Goal: Task Accomplishment & Management: Use online tool/utility

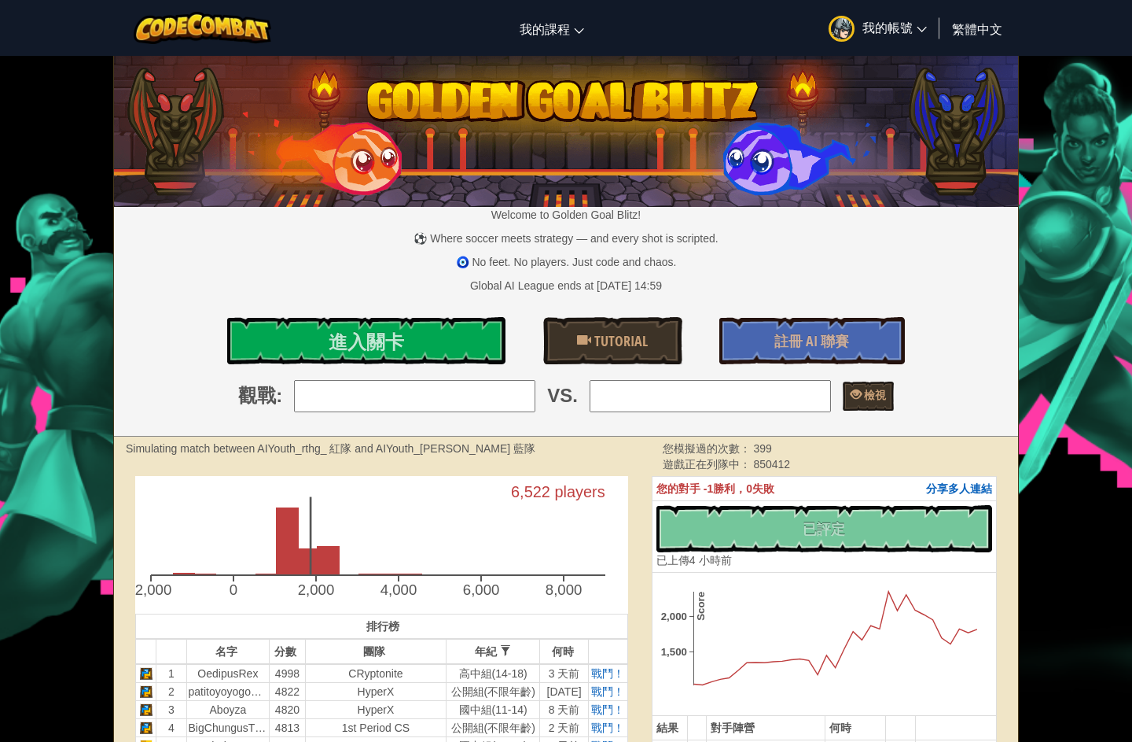
scroll to position [-26, 0]
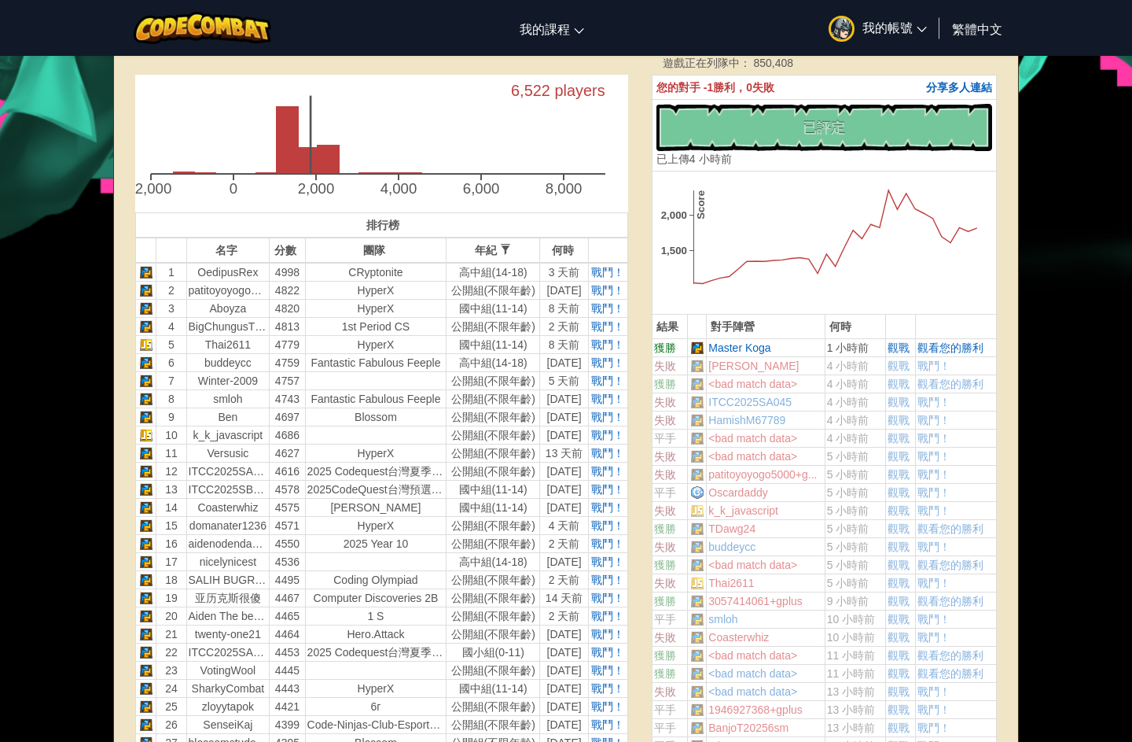
scroll to position [395, 0]
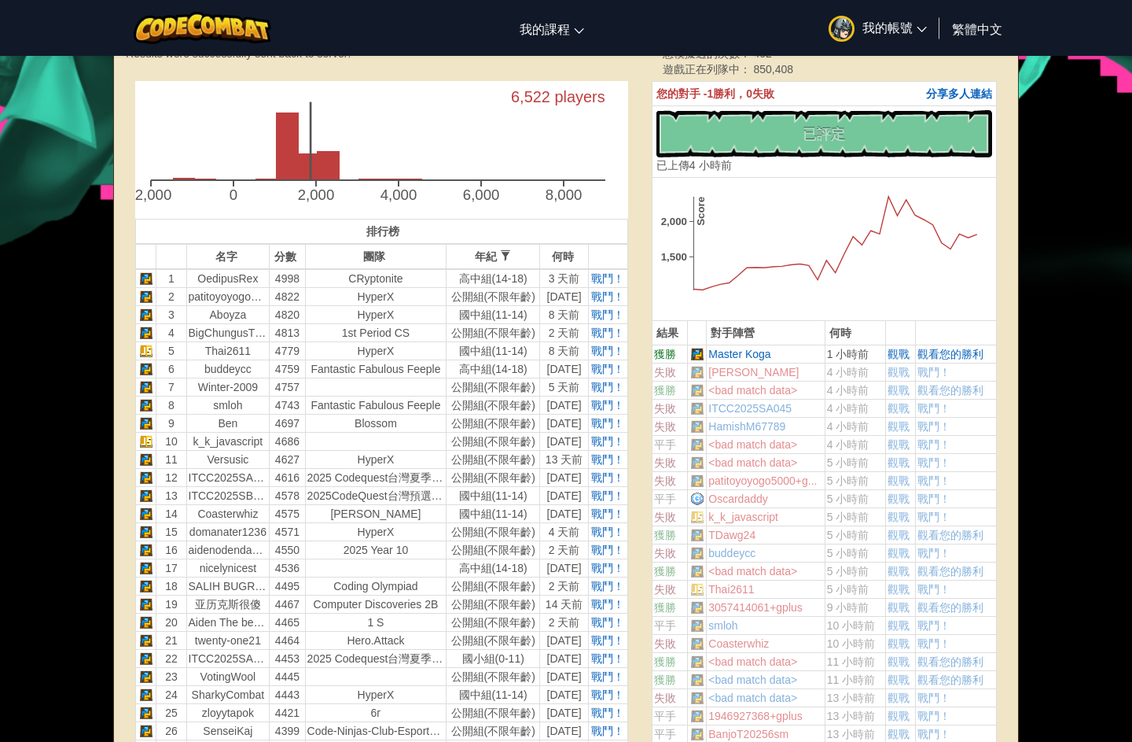
click at [611, 285] on span "戰鬥！" at bounding box center [607, 278] width 33 height 13
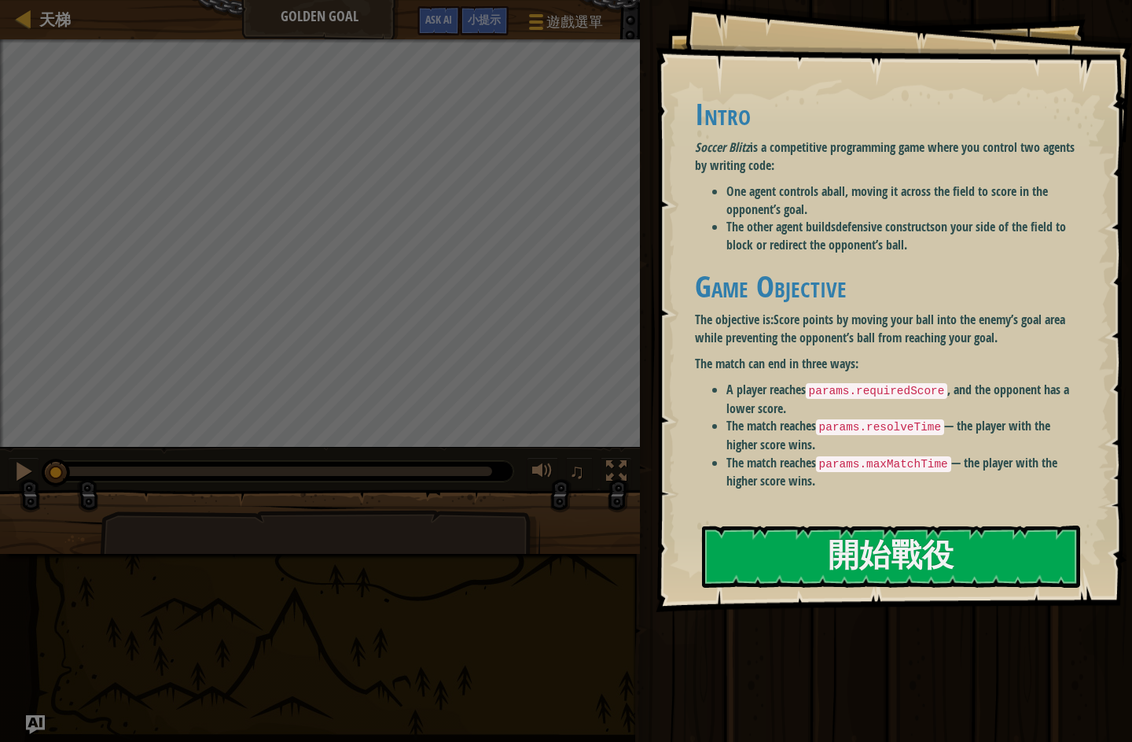
click at [918, 525] on button "開始戰役" at bounding box center [891, 556] width 378 height 62
click at [944, 525] on button "開始戰役" at bounding box center [891, 556] width 378 height 62
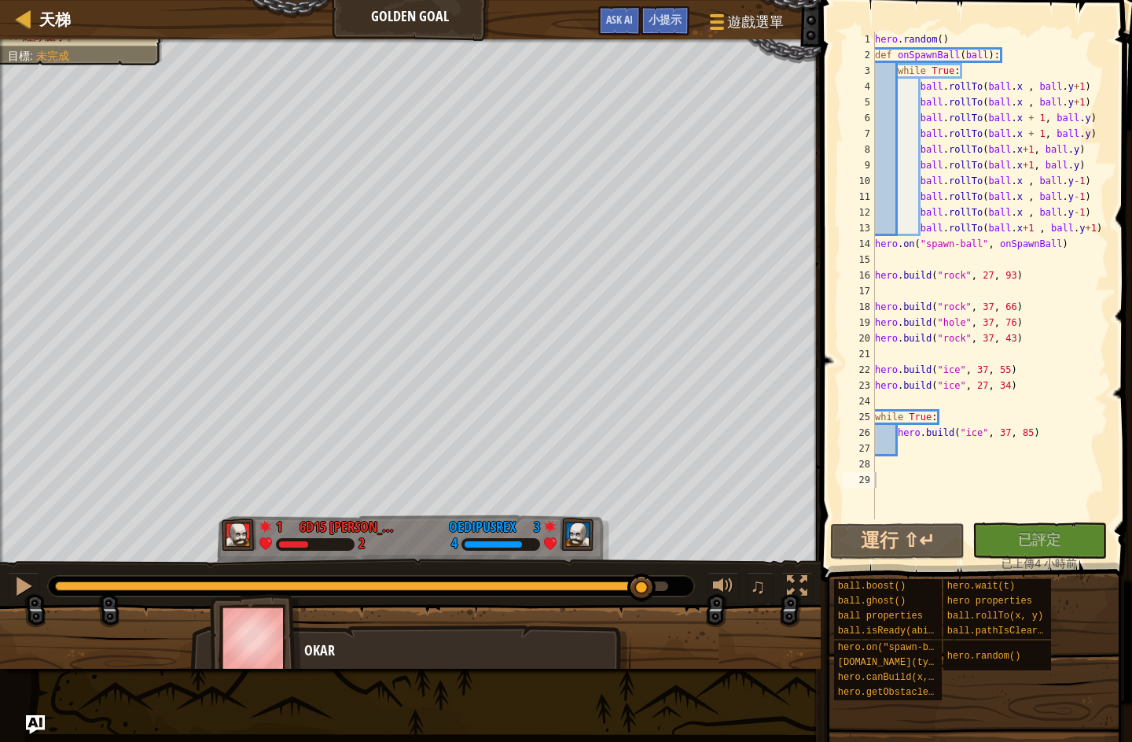
click at [42, 568] on div "♫" at bounding box center [410, 581] width 821 height 47
click at [35, 580] on button at bounding box center [23, 588] width 31 height 32
click at [13, 583] on div at bounding box center [23, 586] width 20 height 20
click at [1096, 141] on div "hero . random ( ) def onSpawnBall ( ball ) : while True : ball . rollTo ( ball …" at bounding box center [990, 290] width 237 height 519
click at [1105, 128] on div "hero . random ( ) def onSpawnBall ( ball ) : while True : ball . rollTo ( ball …" at bounding box center [990, 290] width 237 height 519
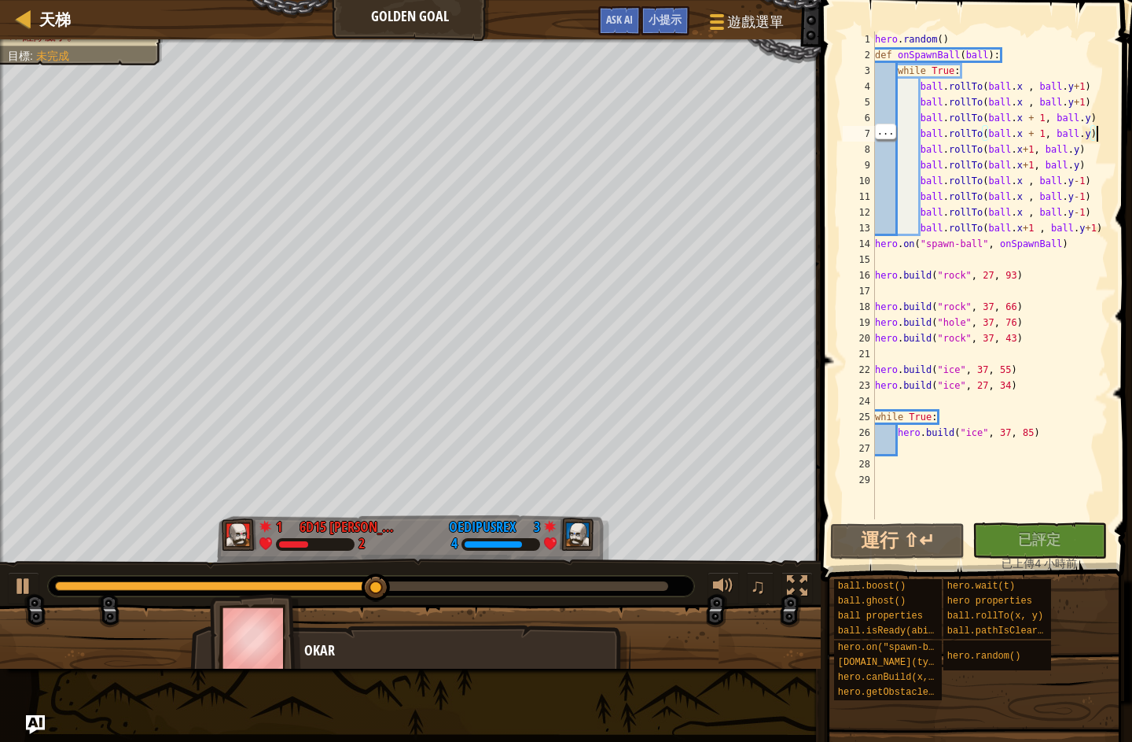
type textarea "ball.rollTo(ball.x + 1, ball.y) ball.rollTo(ball.x + 1, ball.y)"
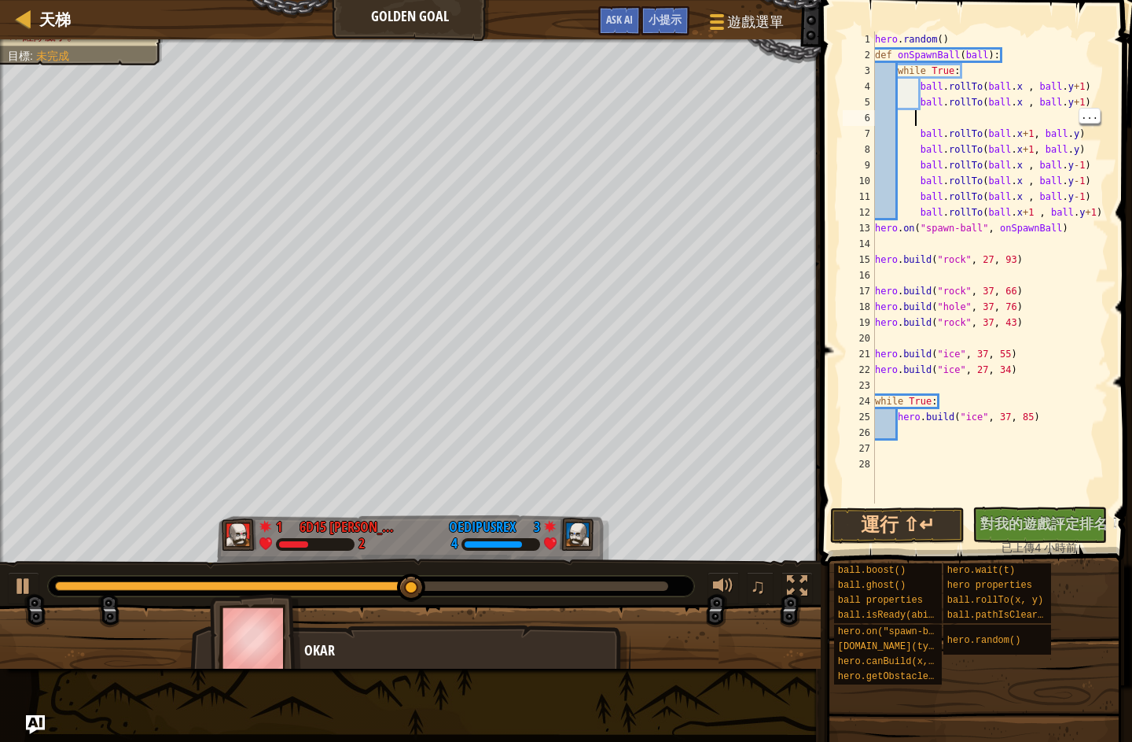
type textarea "ball.rollTo(ball.x+1, ball.y)"
click at [1023, 126] on div "hero . random ( ) def onSpawnBall ( ball ) : while True : ball . rollTo ( ball …" at bounding box center [990, 282] width 237 height 503
click at [1045, 112] on div "hero . random ( ) def onSpawnBall ( ball ) : while True : ball . rollTo ( ball …" at bounding box center [990, 282] width 237 height 503
click at [1028, 260] on div "hero . random ( ) def onSpawnBall ( ball ) : while True : ball . rollTo ( ball …" at bounding box center [990, 282] width 237 height 503
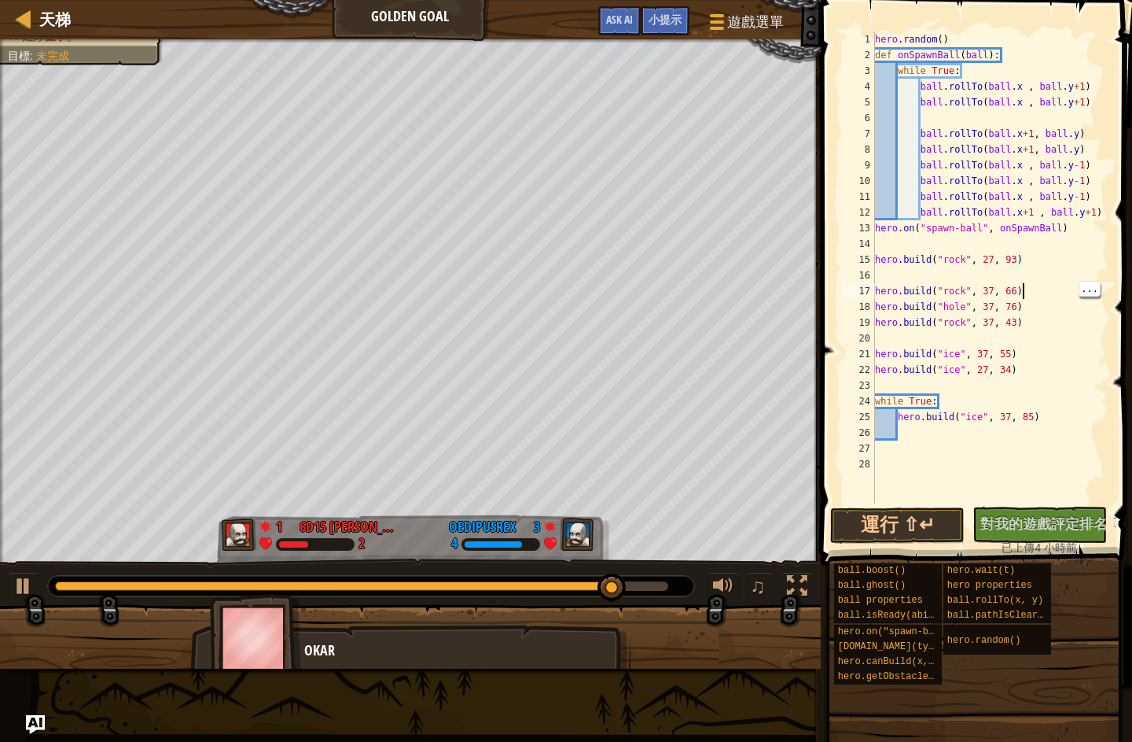
click at [1065, 298] on div "hero . random ( ) def onSpawnBall ( ball ) : while True : ball . rollTo ( ball …" at bounding box center [990, 282] width 237 height 503
click at [30, 592] on div at bounding box center [23, 586] width 20 height 20
click at [1069, 366] on div "hero . random ( ) def onSpawnBall ( ball ) : while True : ball . rollTo ( ball …" at bounding box center [990, 282] width 237 height 503
click at [1025, 296] on div "hero . random ( ) def onSpawnBall ( ball ) : while True : ball . rollTo ( ball …" at bounding box center [990, 282] width 237 height 503
type textarea "[DOMAIN_NAME]("hole", 37, 76)"
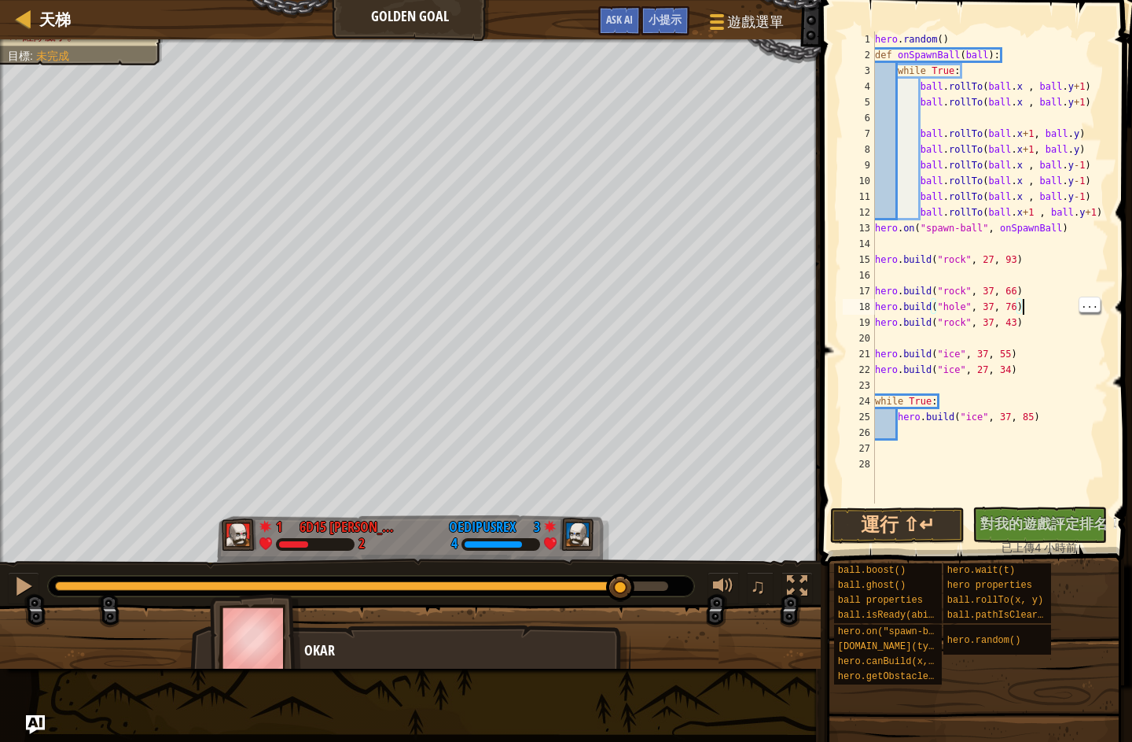
click at [1050, 311] on div "hero . random ( ) def onSpawnBall ( ball ) : while True : ball . rollTo ( ball …" at bounding box center [990, 282] width 237 height 503
click at [1028, 282] on div "hero . random ( ) def onSpawnBall ( ball ) : while True : ball . rollTo ( ball …" at bounding box center [990, 282] width 237 height 503
type textarea "[DOMAIN_NAME]("rock", 27, 93)"
type textarea "[DOMAIN_NAME]("rock", 37, 66)"
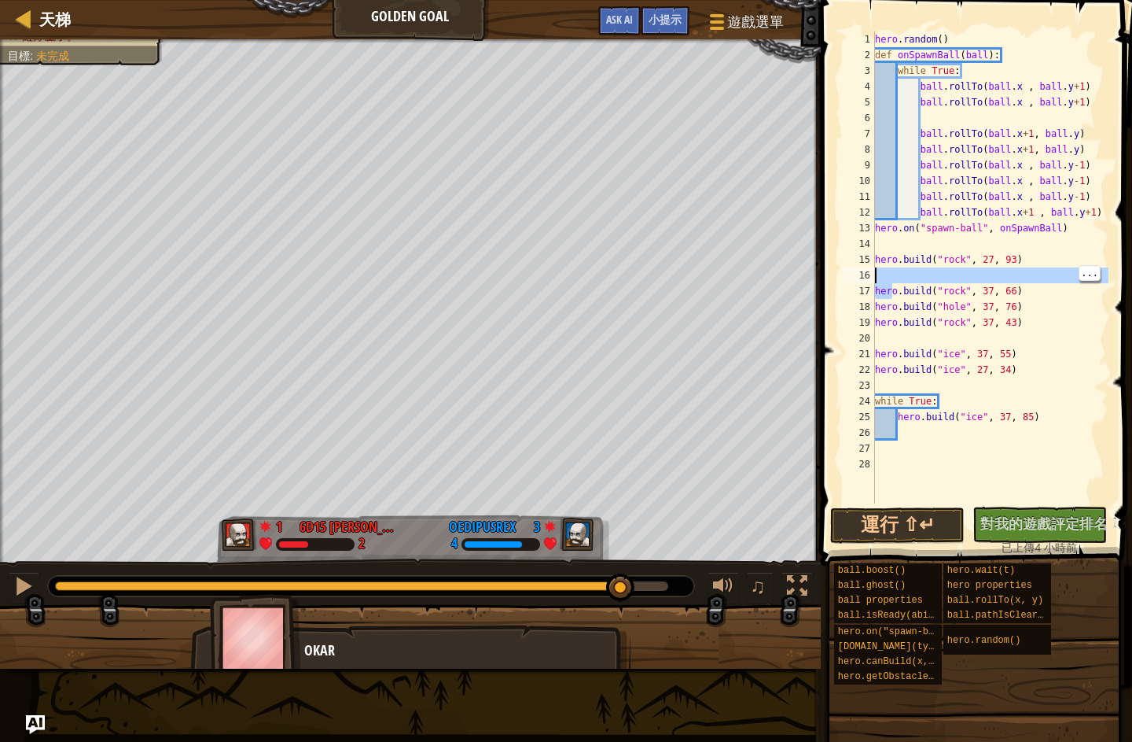
click at [966, 242] on div "hero . random ( ) def onSpawnBall ( ball ) : while True : ball . rollTo ( ball …" at bounding box center [990, 282] width 237 height 503
type textarea "hero.on("spawn-ball", onSpawnBall)"
click at [961, 235] on div "hero . random ( ) def onSpawnBall ( ball ) : while True : ball . rollTo ( ball …" at bounding box center [990, 282] width 237 height 503
click at [886, 248] on div "hero . random ( ) def onSpawnBall ( ball ) : while True : ball . rollTo ( ball …" at bounding box center [990, 282] width 237 height 503
type textarea "[DOMAIN_NAME]("rock", 27, 93)"
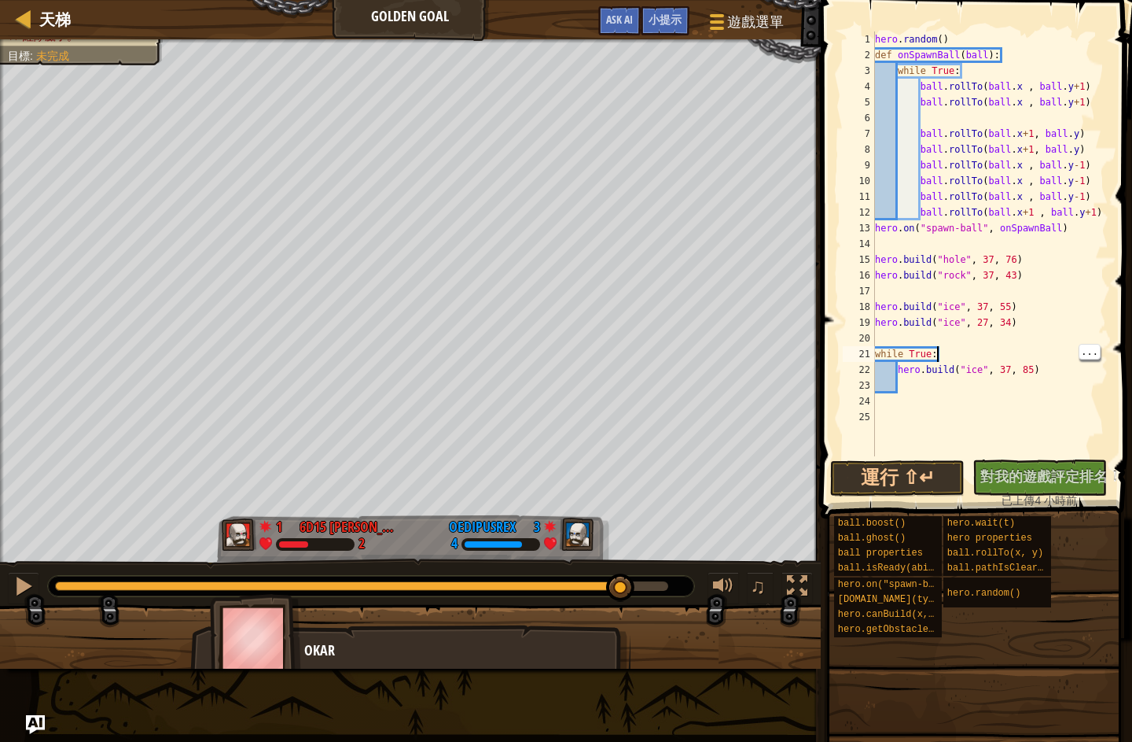
click at [1039, 347] on div "hero . random ( ) def onSpawnBall ( ball ) : while True : ball . rollTo ( ball …" at bounding box center [990, 259] width 237 height 456
type textarea "[DOMAIN_NAME]("rock", 37, 43)"
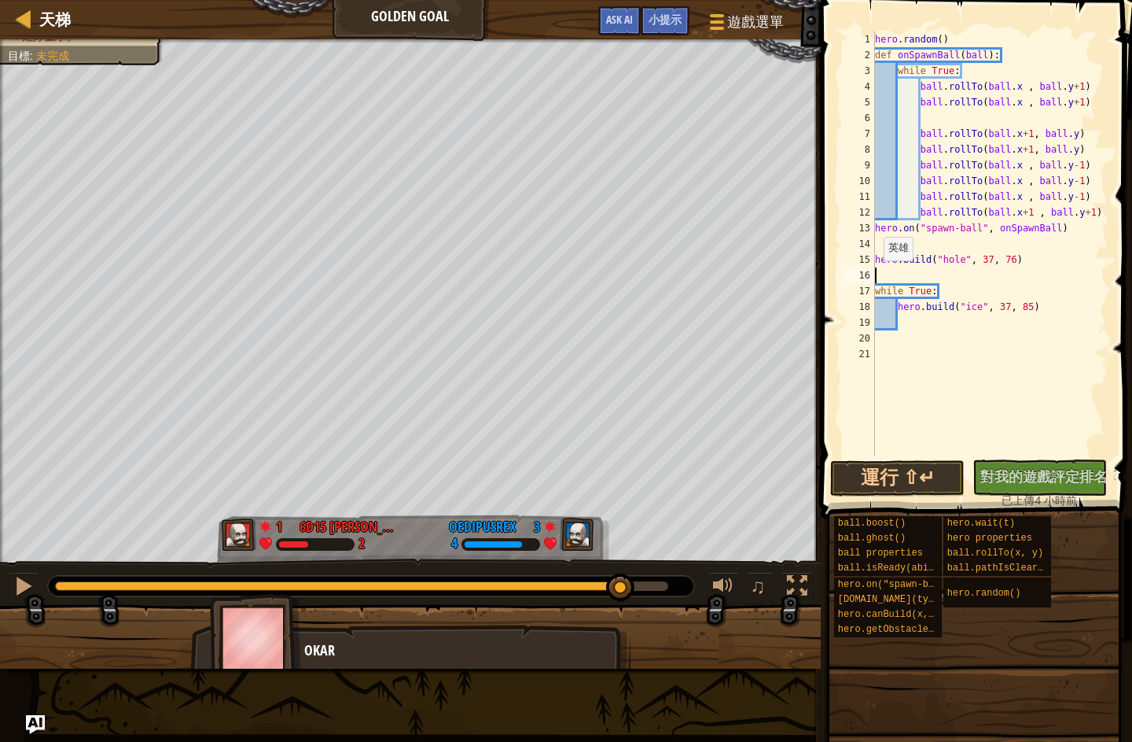
type textarea "[DOMAIN_NAME]("hole", 37, 76)"
type textarea "hero.on("spawn-ball", onSpawnBall)"
click at [988, 366] on div "hero . random ( ) def onSpawnBall ( ball ) : while True : ball . rollTo ( ball …" at bounding box center [990, 259] width 237 height 456
click at [1008, 311] on div "hero . random ( ) def onSpawnBall ( ball ) : while True : ball . rollTo ( ball …" at bounding box center [990, 259] width 237 height 456
click at [974, 341] on div "hero . random ( ) def onSpawnBall ( ball ) : while True : ball . rollTo ( ball …" at bounding box center [990, 259] width 237 height 456
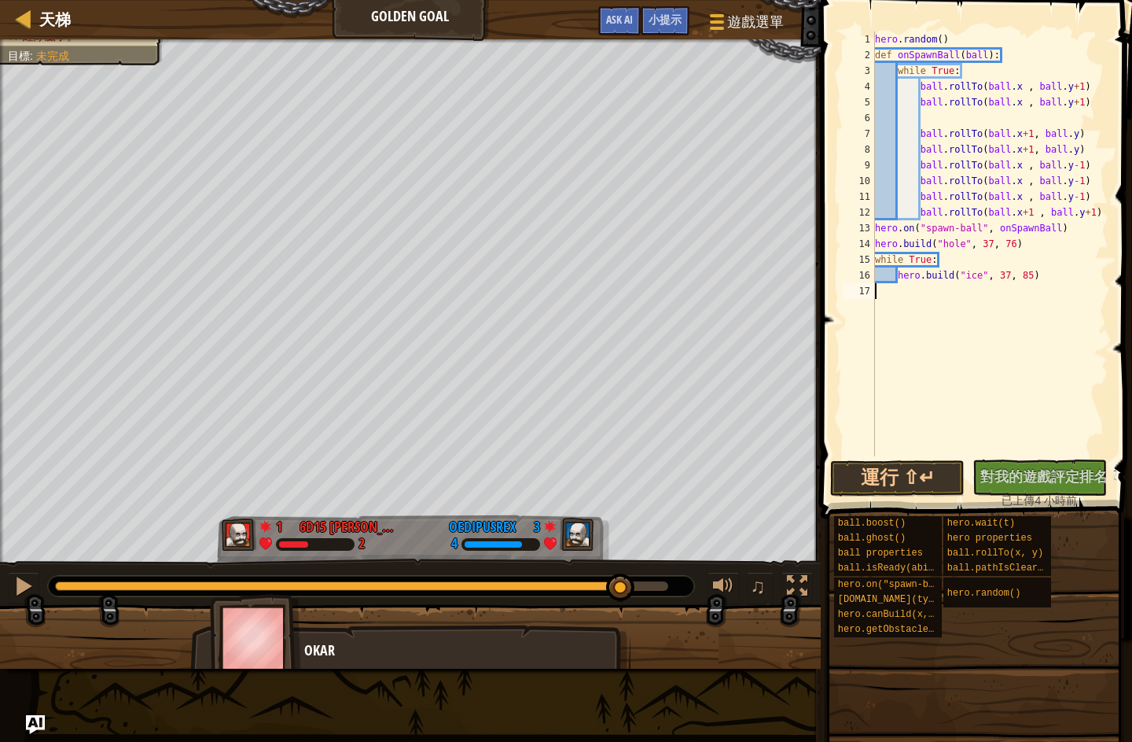
type textarea "[DOMAIN_NAME]("ice", 37, 85)"
click at [1062, 285] on div "hero . random ( ) def onSpawnBall ( ball ) : while True : ball . rollTo ( ball …" at bounding box center [990, 259] width 237 height 456
type textarea "[DOMAIN_NAME]("ice", 37, 85)"
click at [1057, 281] on div "hero . random ( ) def onSpawnBall ( ball ) : while True : ball . rollTo ( ball …" at bounding box center [990, 259] width 237 height 456
click at [1040, 119] on div "hero . random ( ) def onSpawnBall ( ball ) : while True : ball . rollTo ( ball …" at bounding box center [990, 259] width 237 height 456
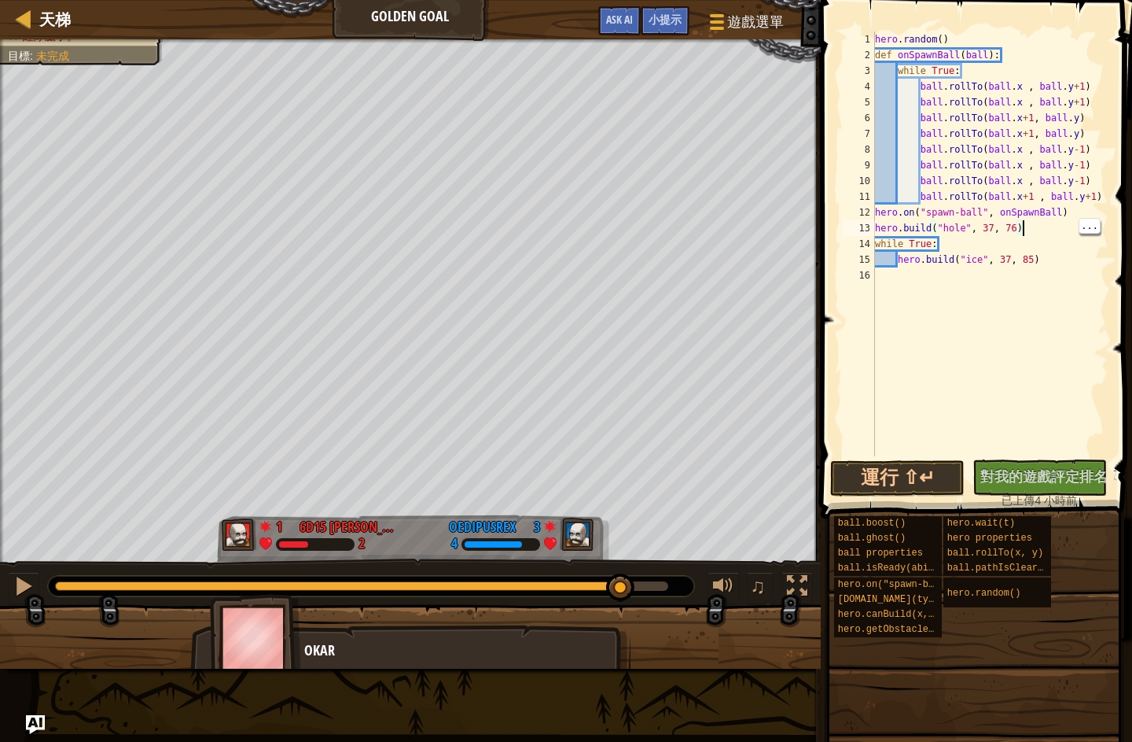
click at [1105, 199] on div "hero . random ( ) def onSpawnBall ( ball ) : while True : ball . rollTo ( ball …" at bounding box center [990, 259] width 237 height 456
click at [1063, 229] on div "hero . random ( ) def onSpawnBall ( ball ) : while True : ball . rollTo ( ball …" at bounding box center [990, 259] width 237 height 456
click at [1029, 193] on div "hero . random ( ) def onSpawnBall ( ball ) : while True : ball . rollTo ( ball …" at bounding box center [990, 259] width 237 height 456
click at [1034, 197] on div "hero . random ( ) def onSpawnBall ( ball ) : while True : ball . rollTo ( ball …" at bounding box center [990, 259] width 237 height 456
click at [1101, 191] on div "hero . random ( ) def onSpawnBall ( ball ) : while True : ball . rollTo ( ball …" at bounding box center [990, 259] width 237 height 456
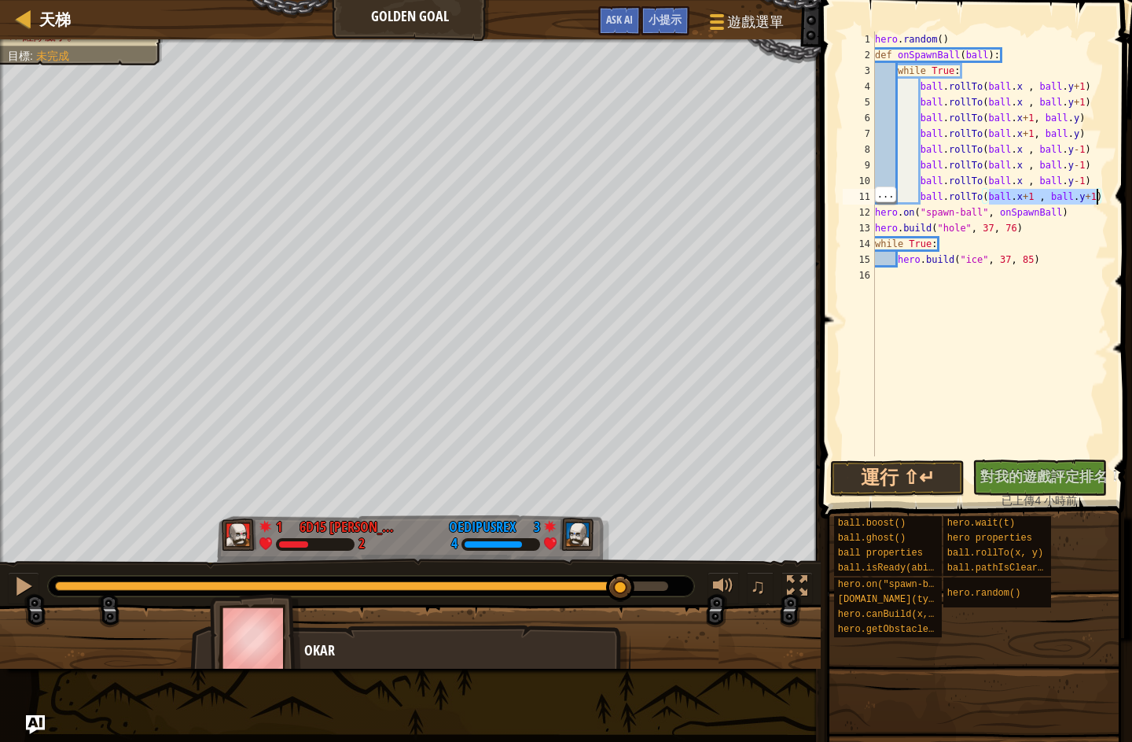
click at [1108, 188] on div "hero . random ( ) def onSpawnBall ( ball ) : while True : ball . rollTo ( ball …" at bounding box center [990, 259] width 237 height 456
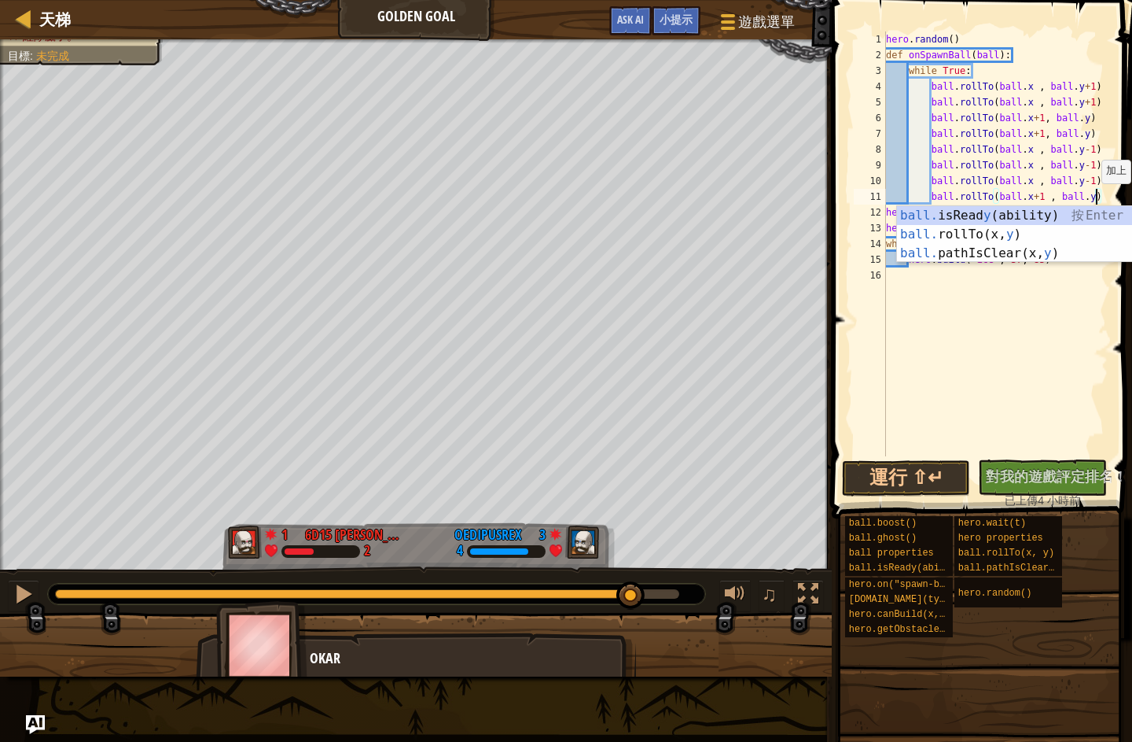
click at [1124, 199] on span at bounding box center [983, 236] width 313 height 565
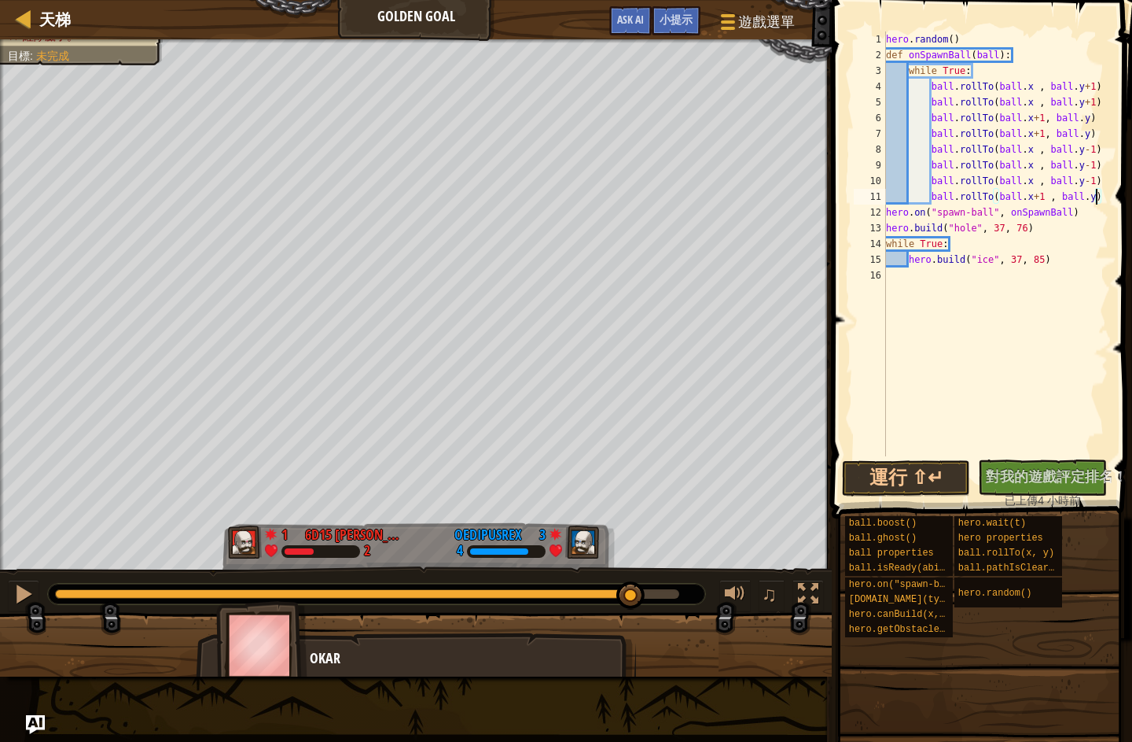
click at [1112, 185] on span at bounding box center [983, 236] width 313 height 565
click at [1107, 185] on div "hero . random ( ) def onSpawnBall ( ball ) : while True : ball . rollTo ( ball …" at bounding box center [996, 259] width 226 height 456
click at [1106, 184] on div "hero . random ( ) def onSpawnBall ( ball ) : while True : ball . rollTo ( ball …" at bounding box center [996, 259] width 226 height 456
type textarea "ball.rollTo(ball.x+1 , ball.y)"
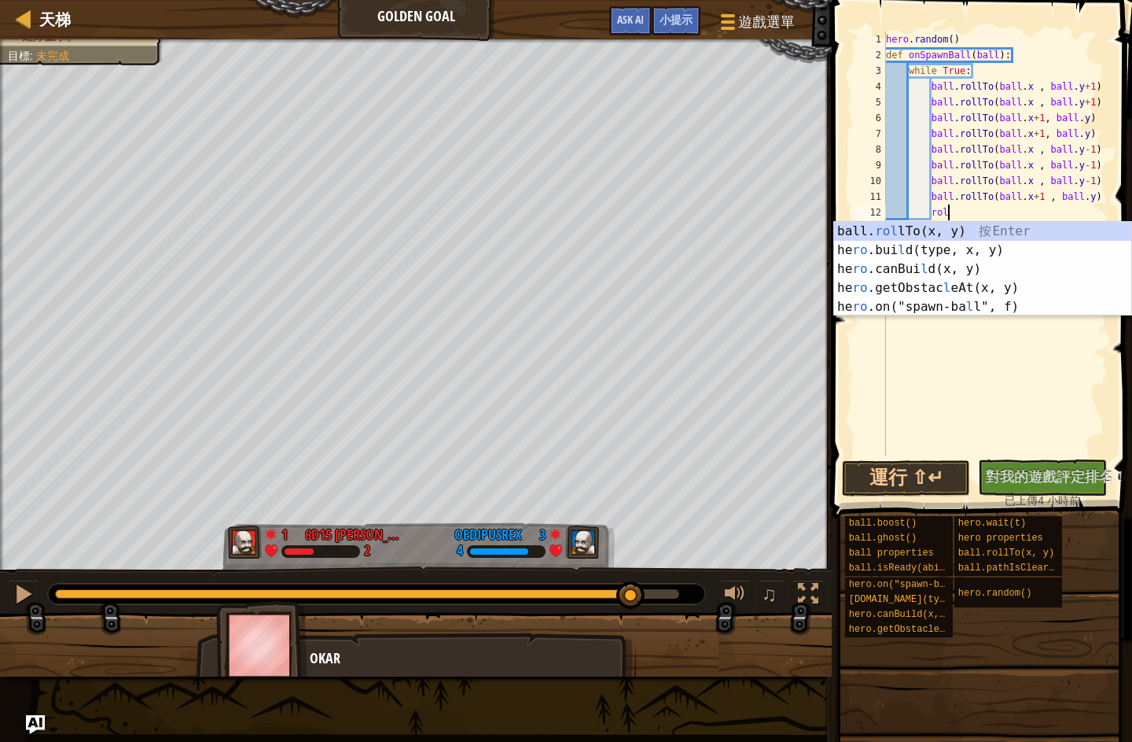
scroll to position [8, 5]
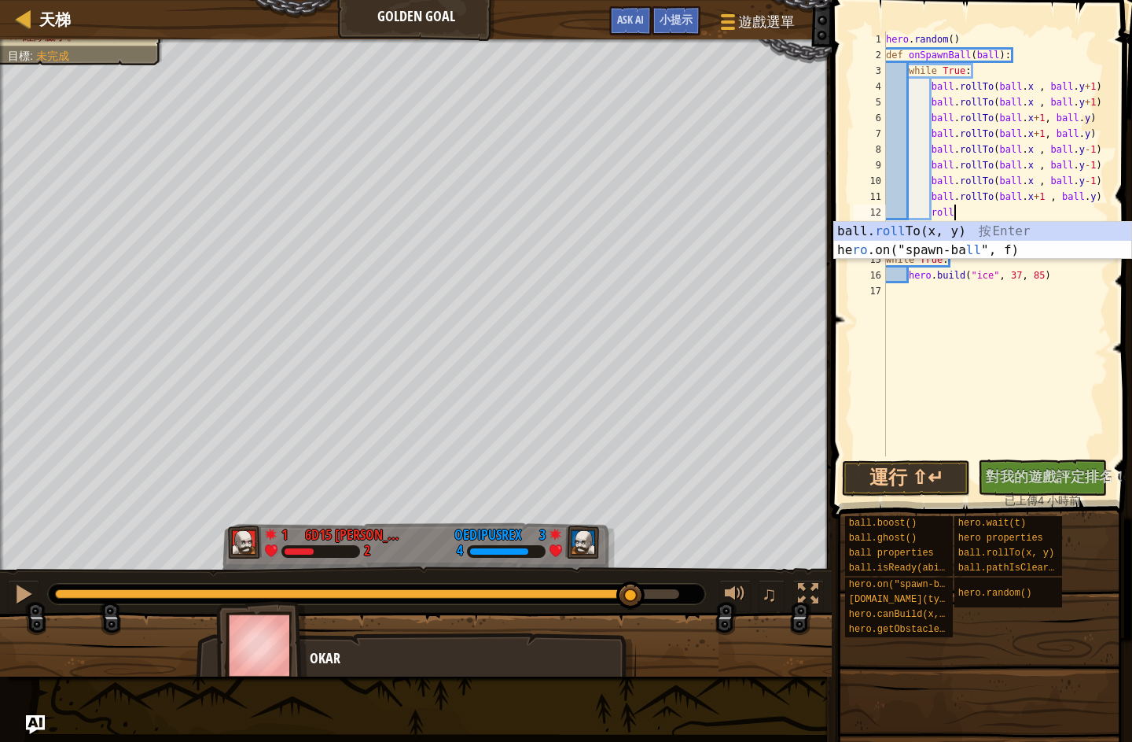
type textarea "ball.rollTo(ball.x + 1, ball.y)"
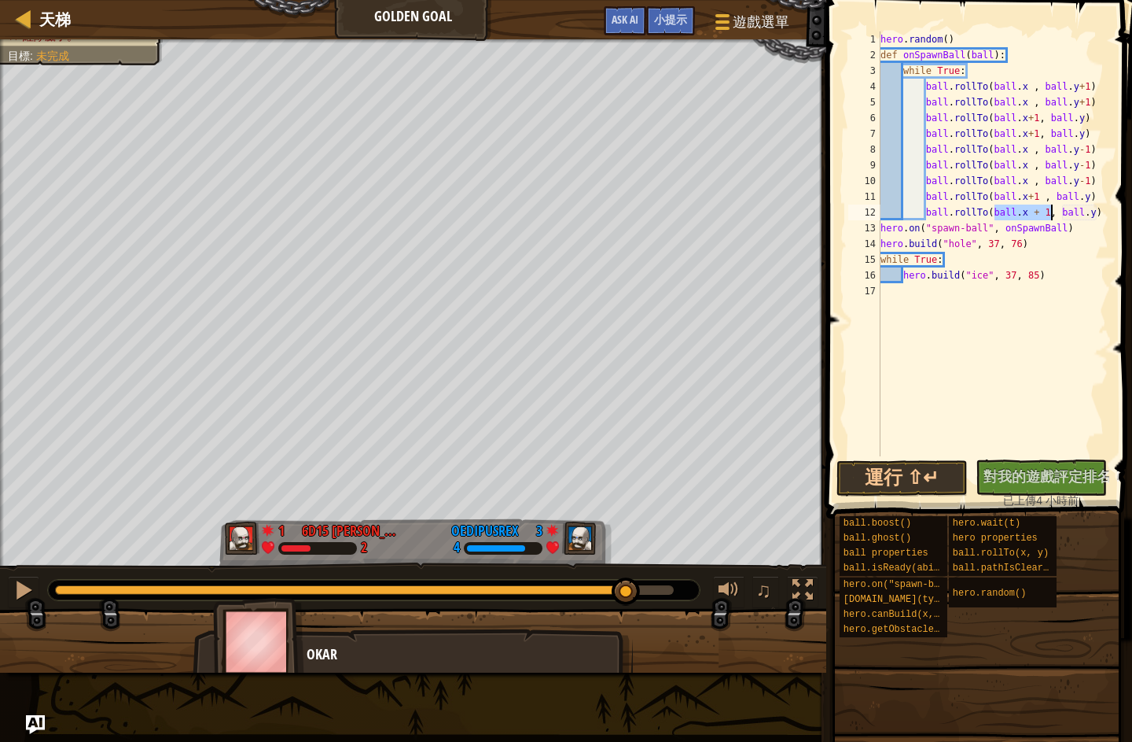
scroll to position [8, 0]
click at [926, 479] on button "運行 ⇧↵" at bounding box center [902, 478] width 131 height 36
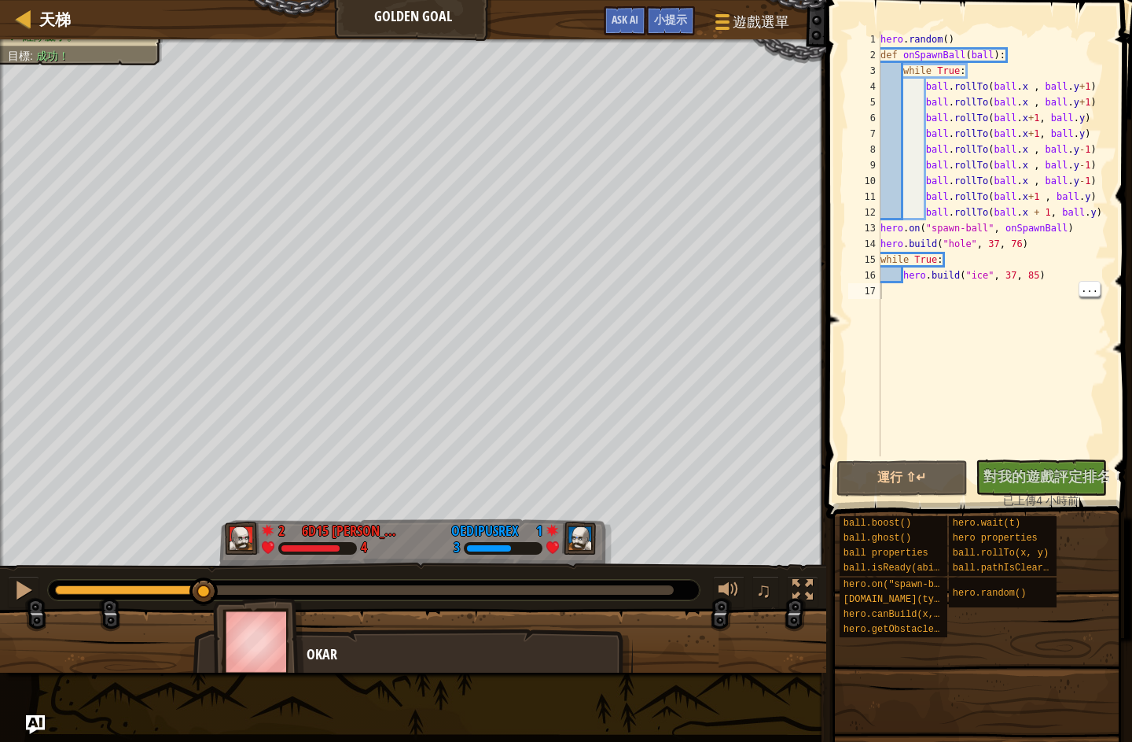
click at [1103, 215] on div "hero . random ( ) def onSpawnBall ( ball ) : while True : ball . rollTo ( ball …" at bounding box center [993, 259] width 231 height 456
click at [1105, 196] on div "hero . random ( ) def onSpawnBall ( ball ) : while True : ball . rollTo ( ball …" at bounding box center [993, 259] width 231 height 456
type textarea "ball.rollTo(ball.x+1 , ball.y)"
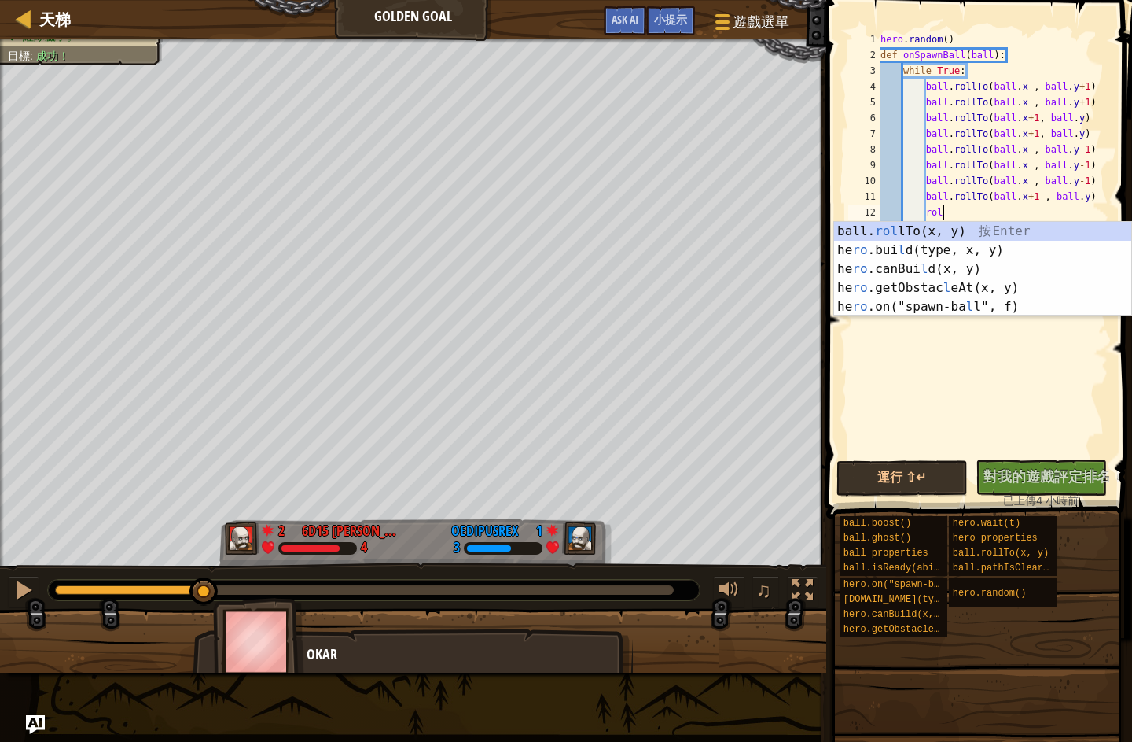
scroll to position [8, 5]
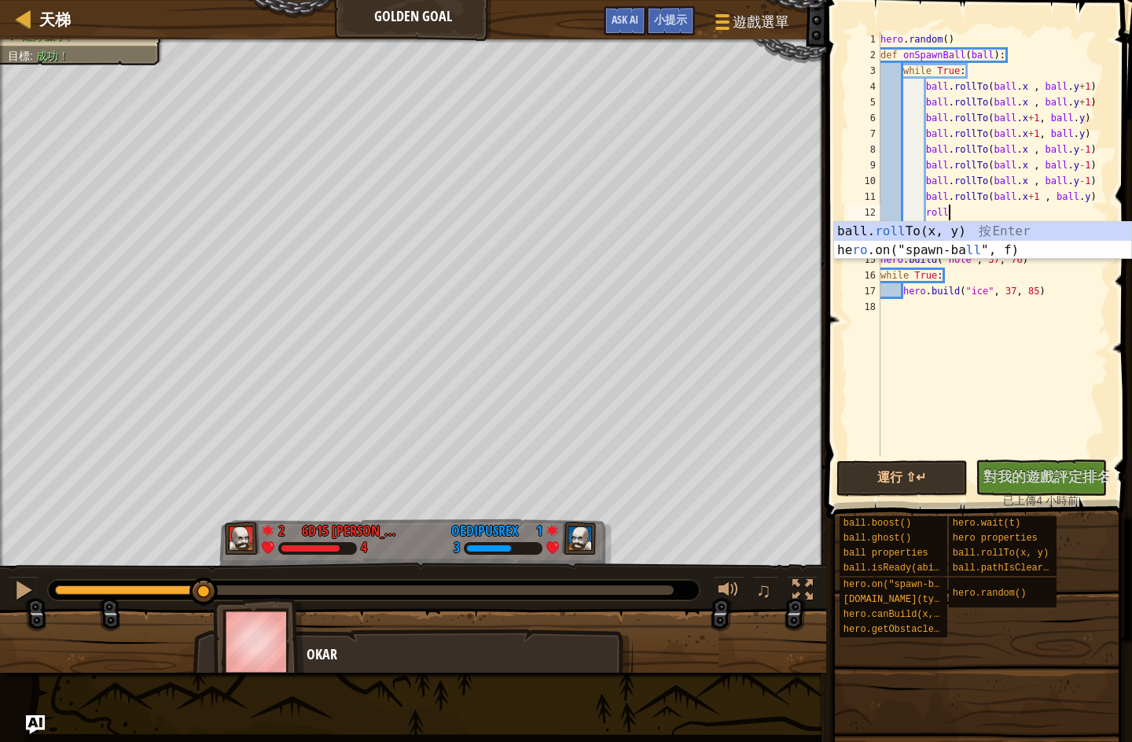
type textarea "ball.rollTo(ball.x + 1, ball.y)"
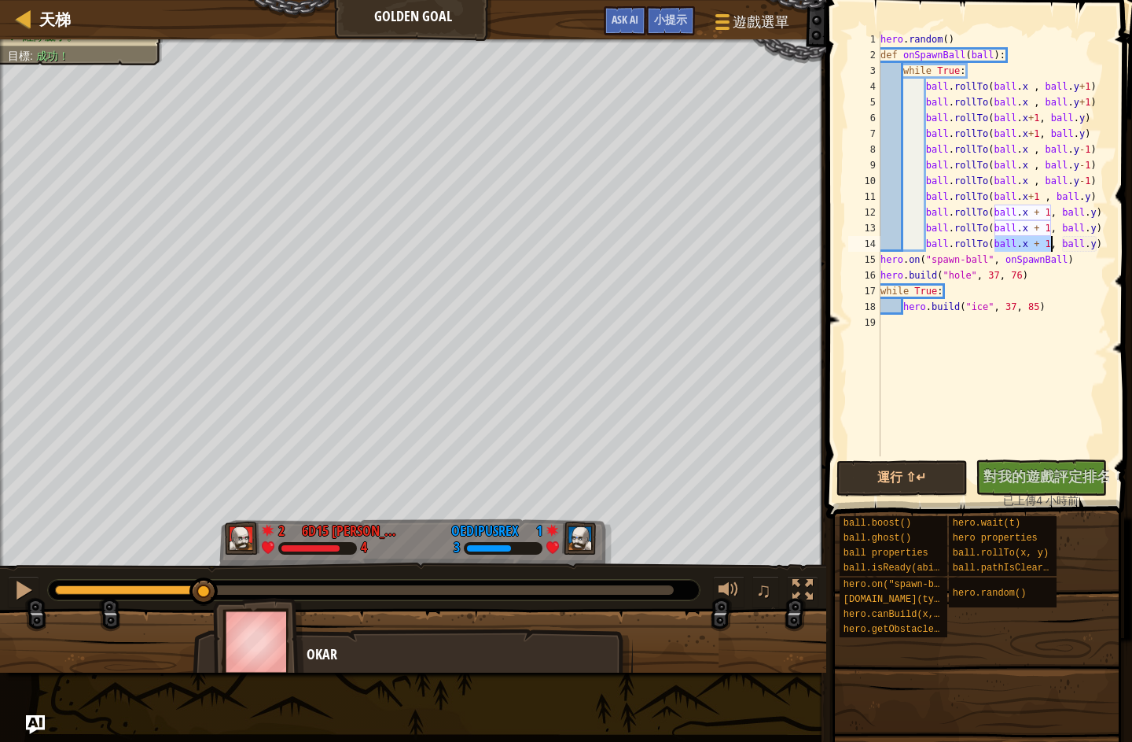
click at [921, 479] on button "運行 ⇧↵" at bounding box center [902, 478] width 131 height 36
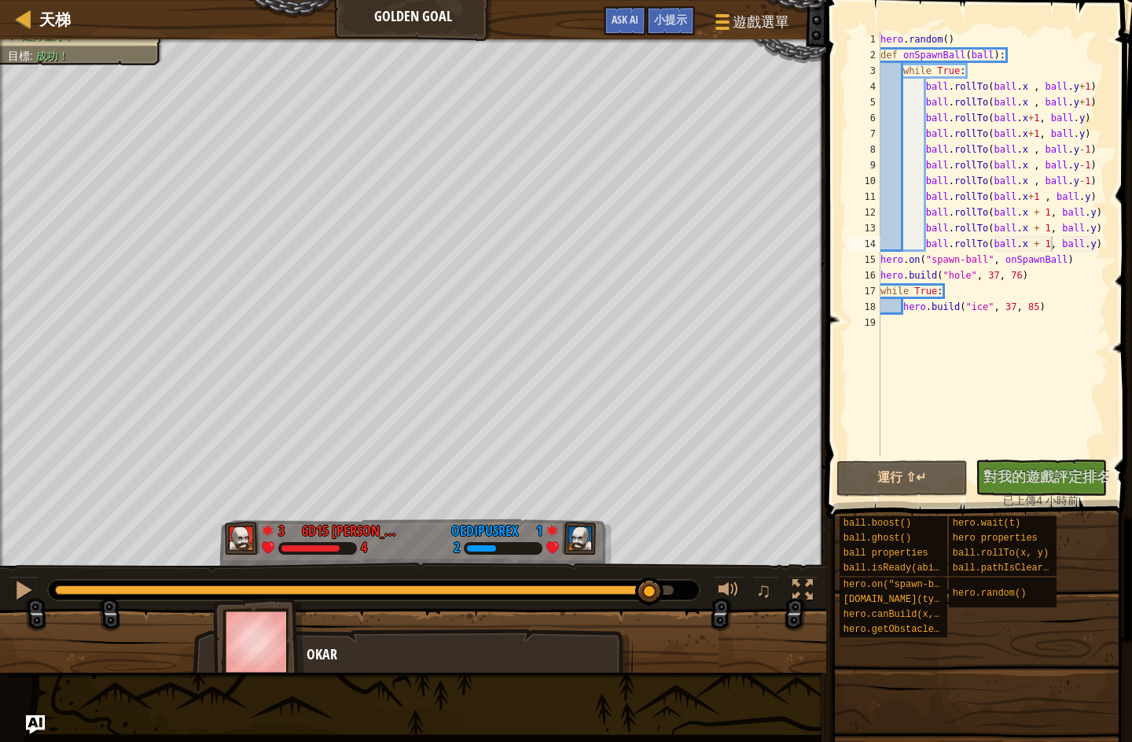
click at [14, 591] on div at bounding box center [23, 590] width 20 height 20
click at [1108, 160] on div "hero . random ( ) def onSpawnBall ( ball ) : while True : ball . rollTo ( ball …" at bounding box center [993, 259] width 231 height 456
type textarea "ball.rollTo(ball.x , ball.y-1)"
click at [1106, 149] on div "hero . random ( ) def onSpawnBall ( ball ) : while True : ball . rollTo ( ball …" at bounding box center [993, 259] width 231 height 456
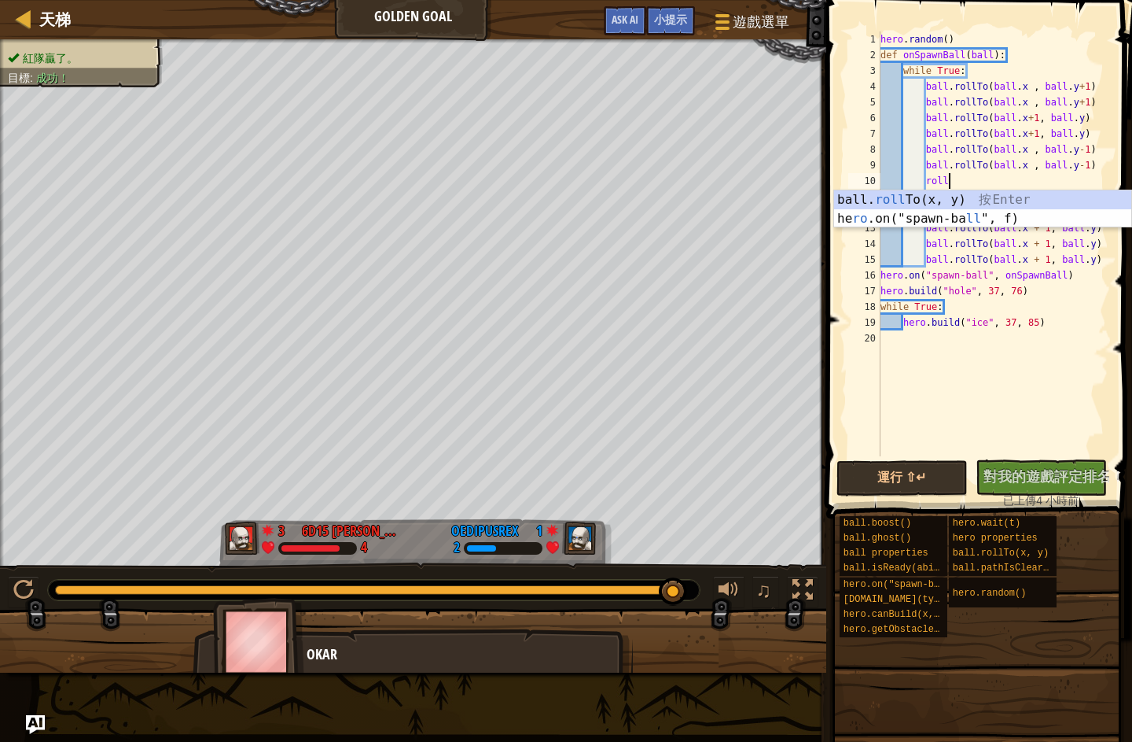
type textarea "ball.rollTo(ball.x + 1, ball.y)"
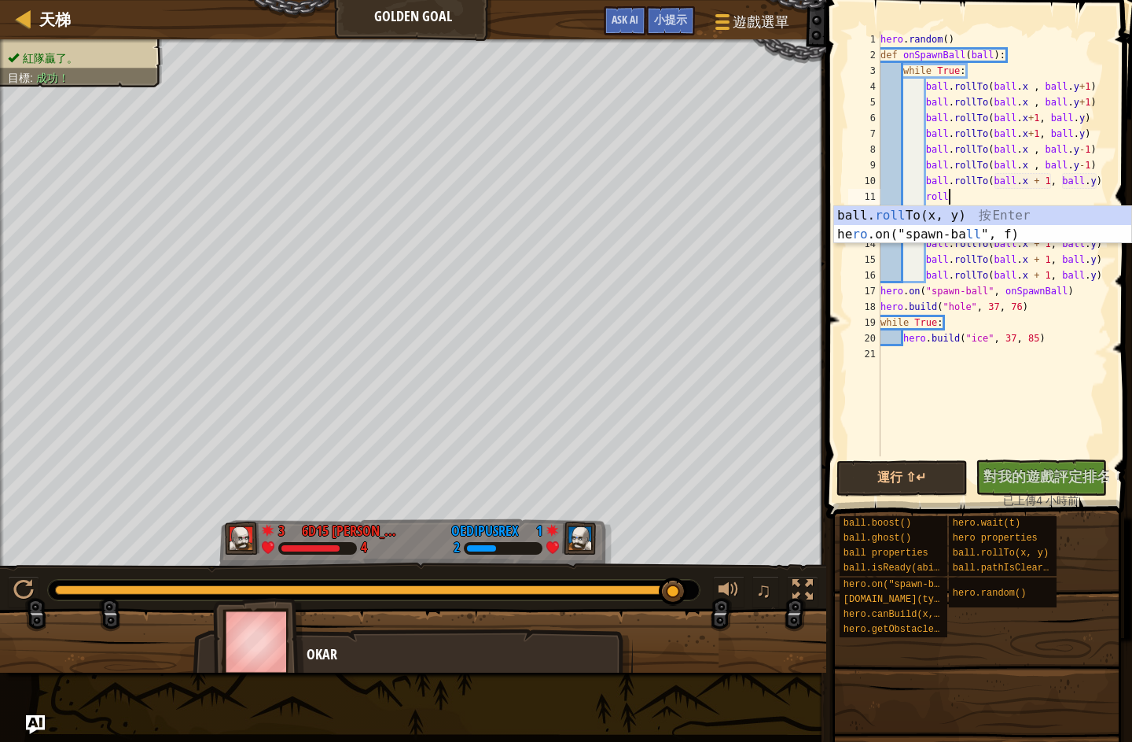
type textarea "ball.rollTo(ball.x + 1, ball.y)"
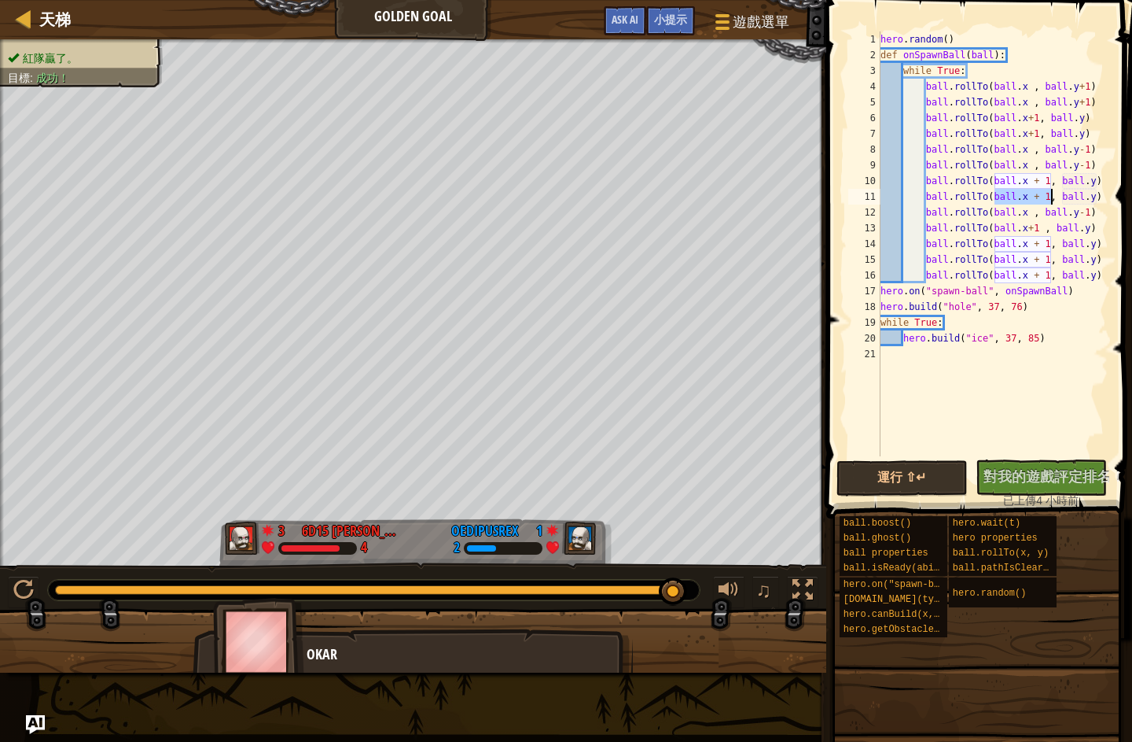
click at [922, 483] on button "運行 ⇧↵" at bounding box center [902, 478] width 131 height 36
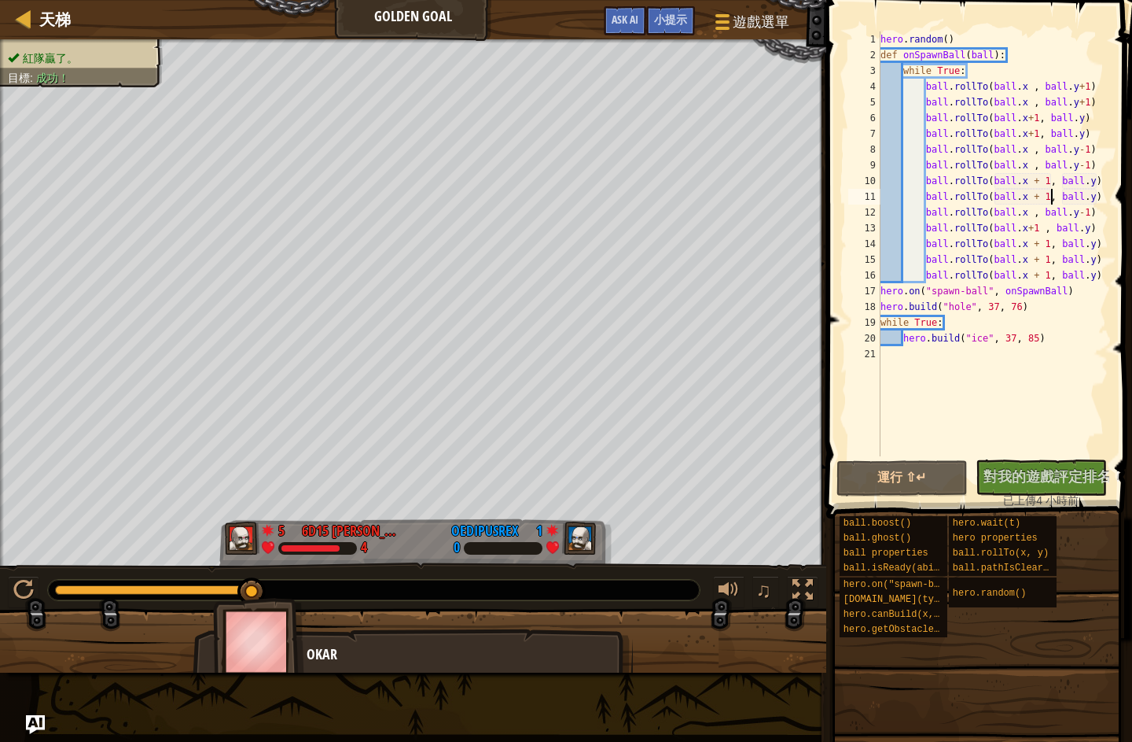
click at [1047, 491] on button "沒有新程式碼可評定排名 對我的遊戲評定排名！ 上傳中… 已上傳以求評定排名 評定失敗 已評定" at bounding box center [1041, 477] width 131 height 36
click at [31, 18] on div at bounding box center [24, 19] width 20 height 20
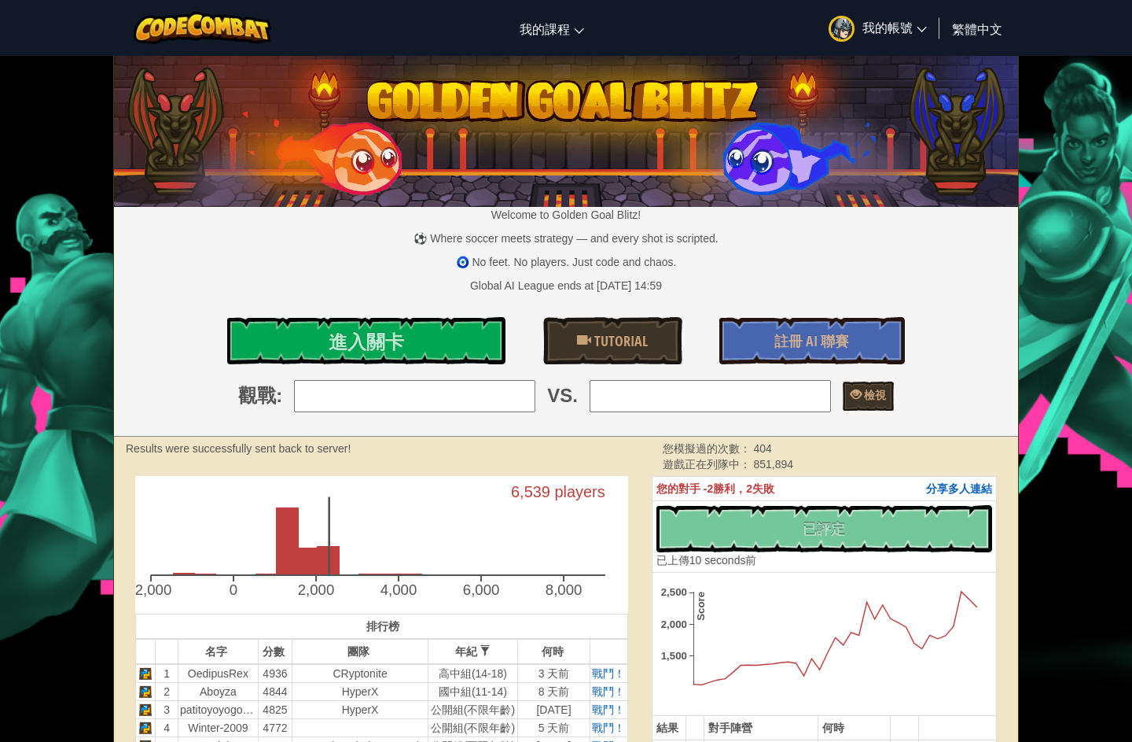
click at [594, 39] on div "切換導覽 我的課程 CodeCombat 教室 Ozaria 教室 AI 聯盟 電競 CodeCombat 世界在 Roblox 上 我的帳號 6d15 [P…" at bounding box center [566, 28] width 1140 height 56
click at [0, 0] on link "CodeCombat 教室" at bounding box center [0, 0] width 0 height 0
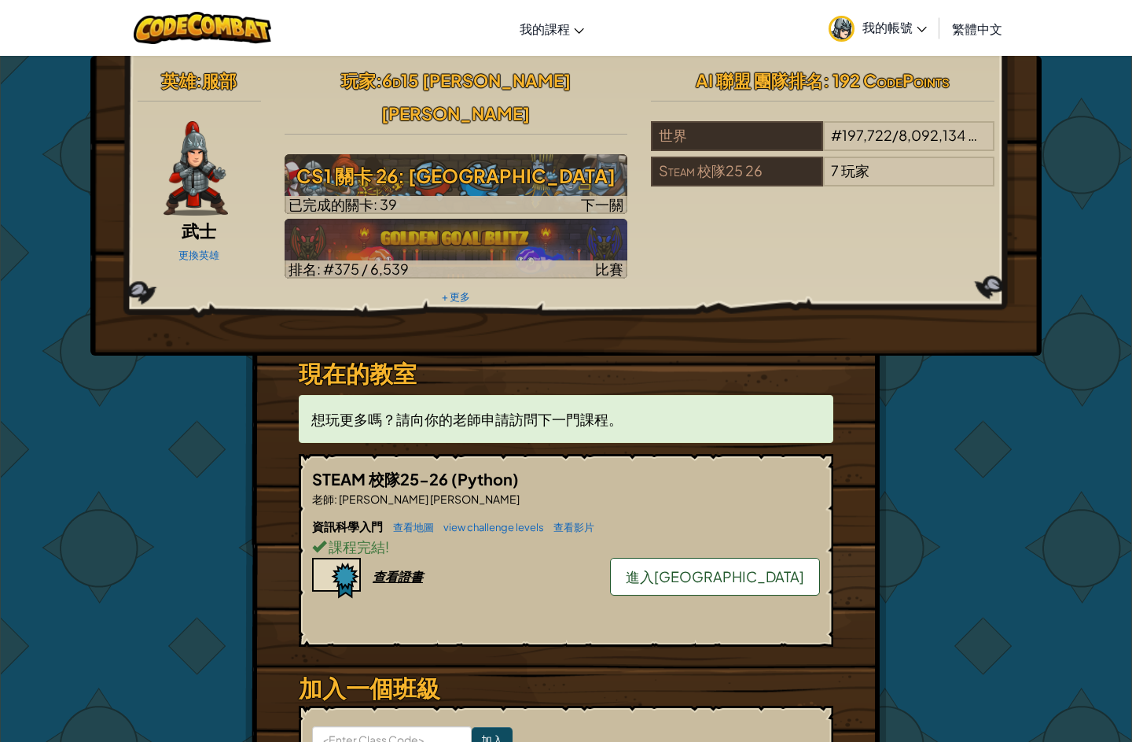
click at [768, 166] on div "Steam 校隊25 26" at bounding box center [736, 171] width 171 height 30
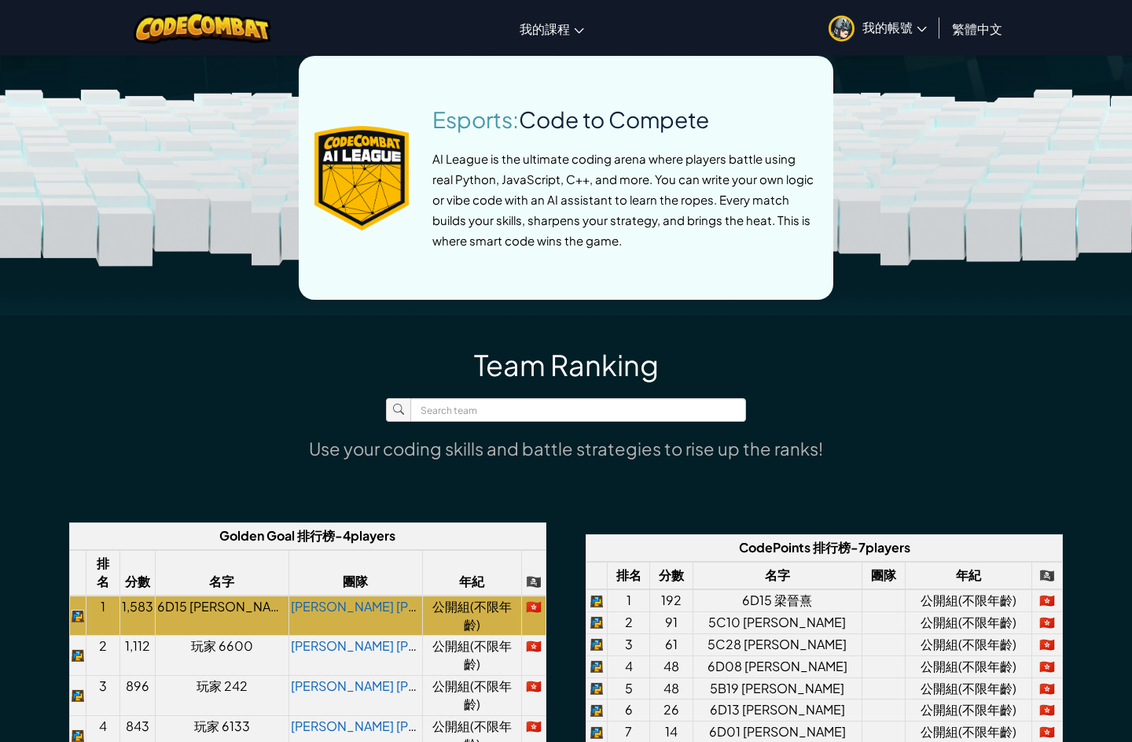
scroll to position [814, 0]
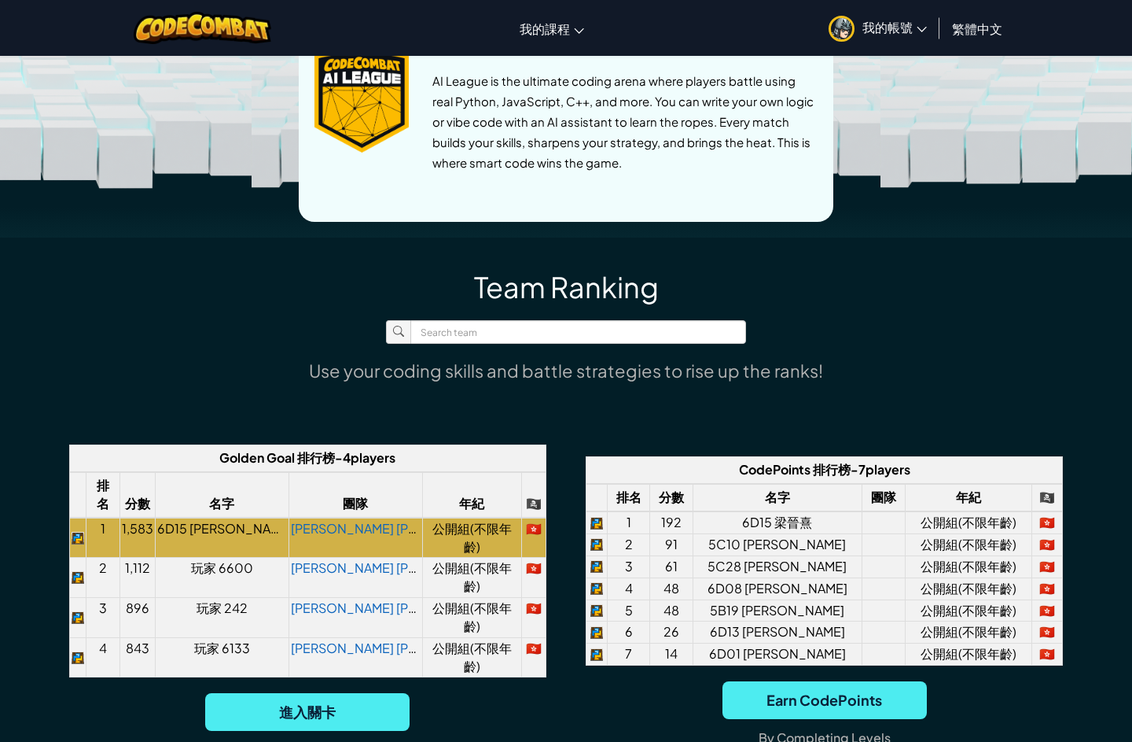
click at [396, 717] on span "進入關卡" at bounding box center [307, 712] width 204 height 38
